Goal: Information Seeking & Learning: Learn about a topic

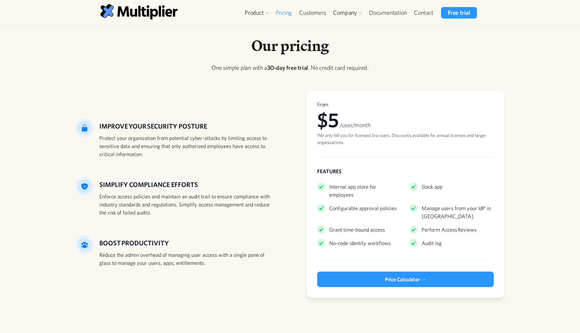
scroll to position [3, 0]
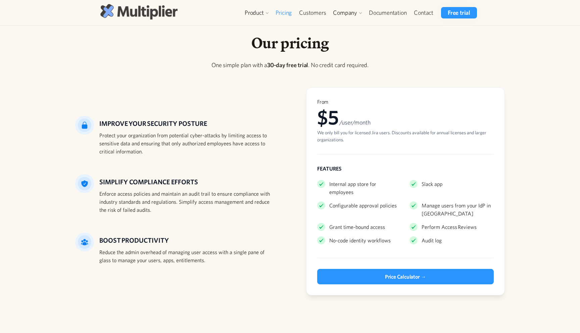
click at [160, 11] on img at bounding box center [138, 11] width 77 height 15
